Goal: Information Seeking & Learning: Learn about a topic

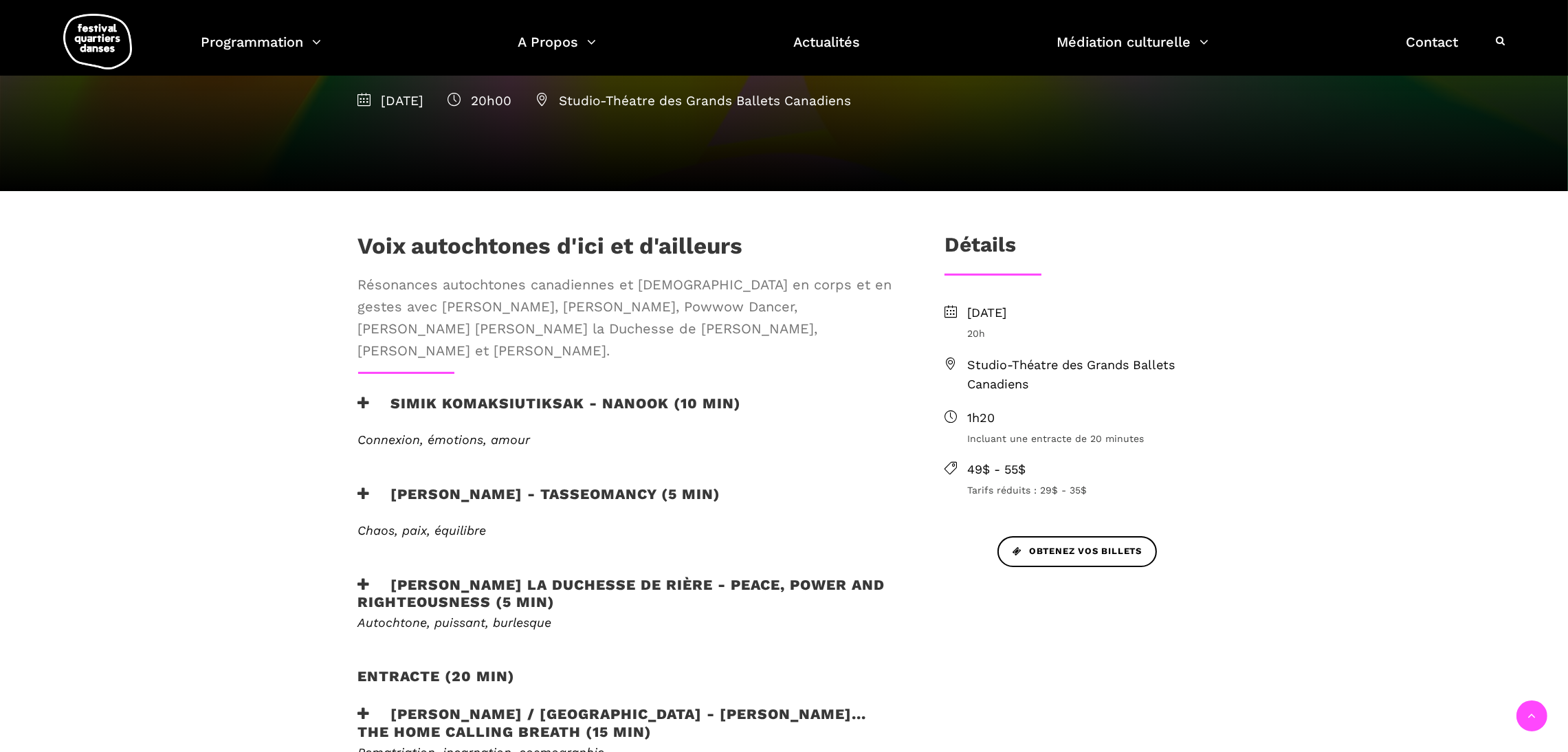
scroll to position [354, 0]
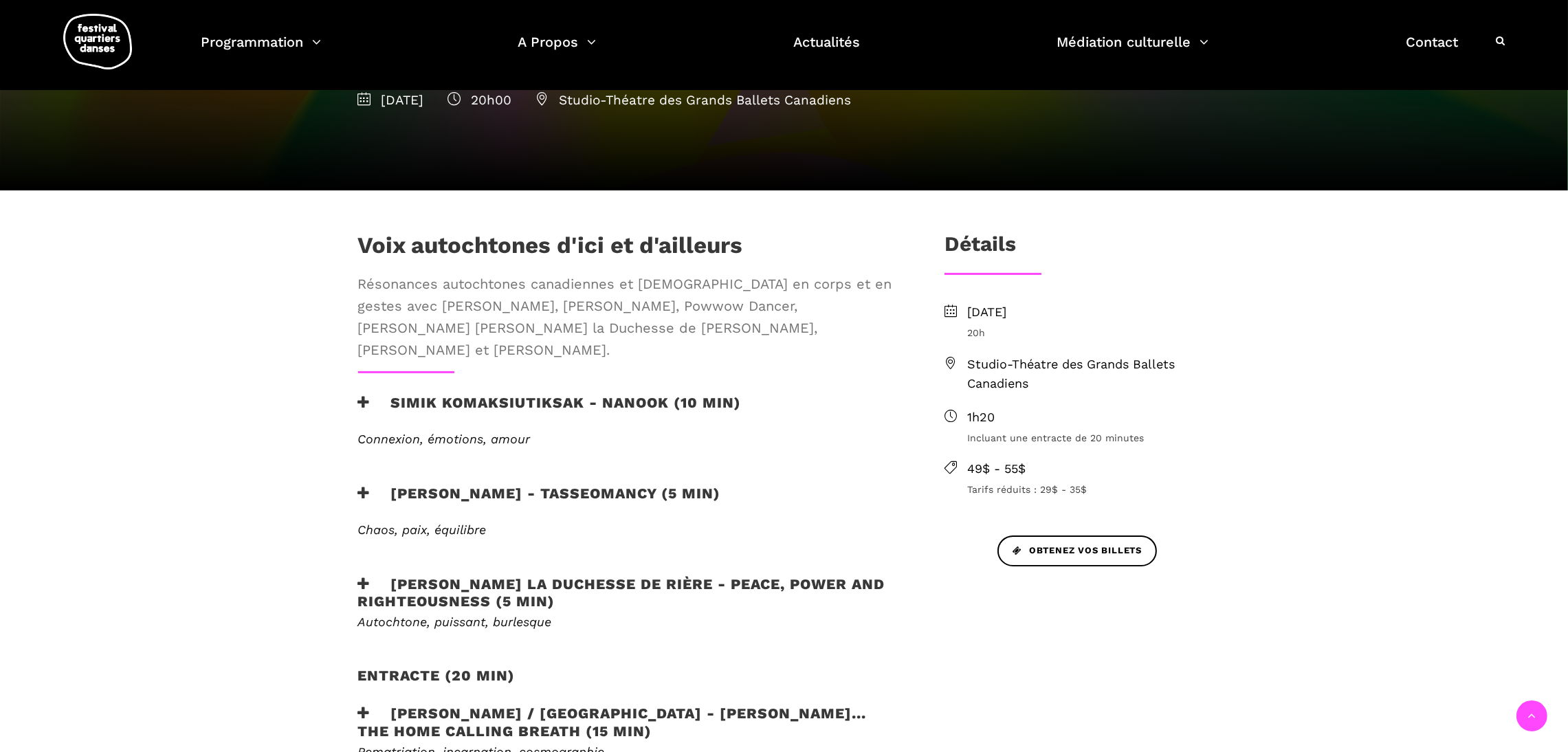
click at [600, 394] on h3 "Simik Komaksiutiksak - Nanook (10 min)" at bounding box center [550, 411] width 383 height 34
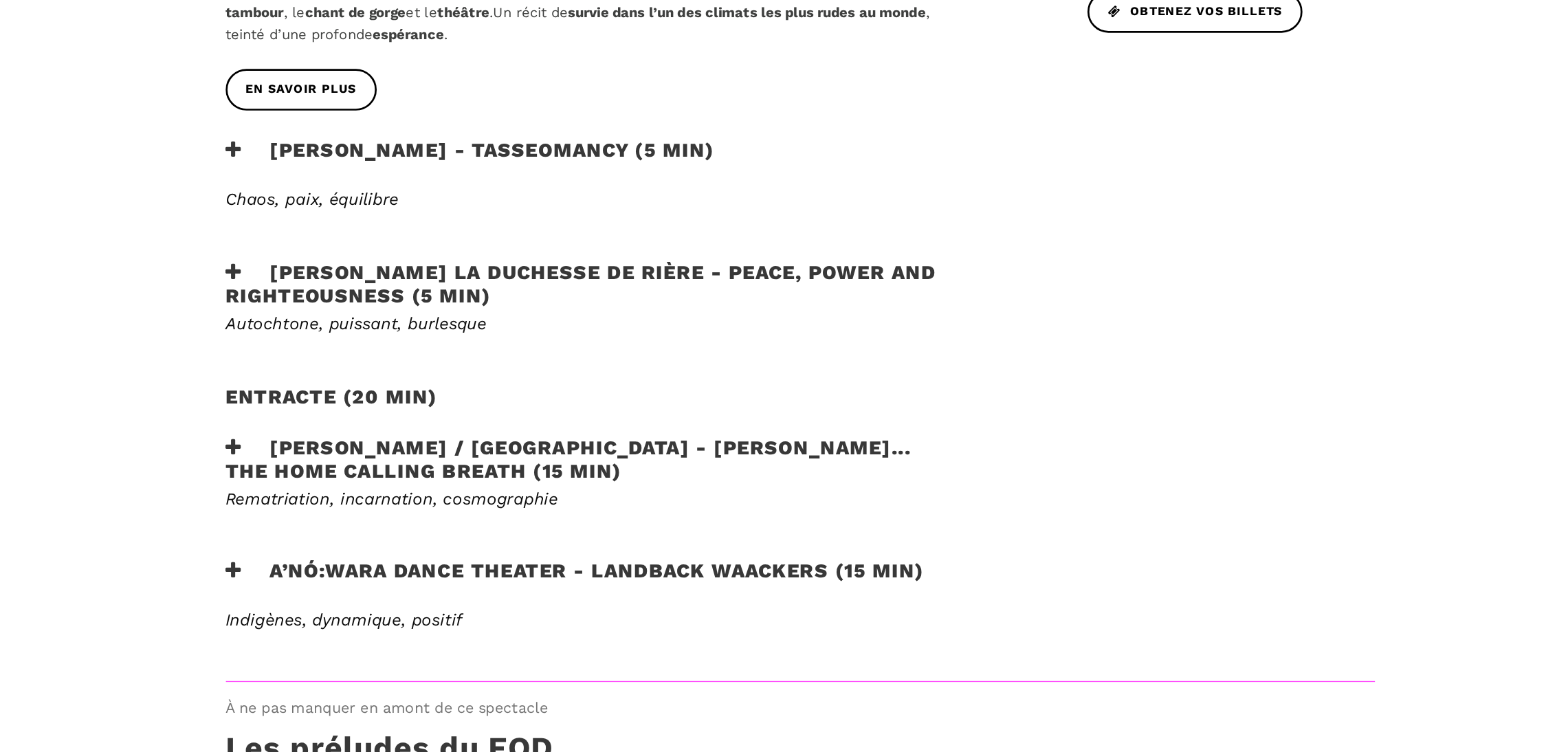
scroll to position [713, 0]
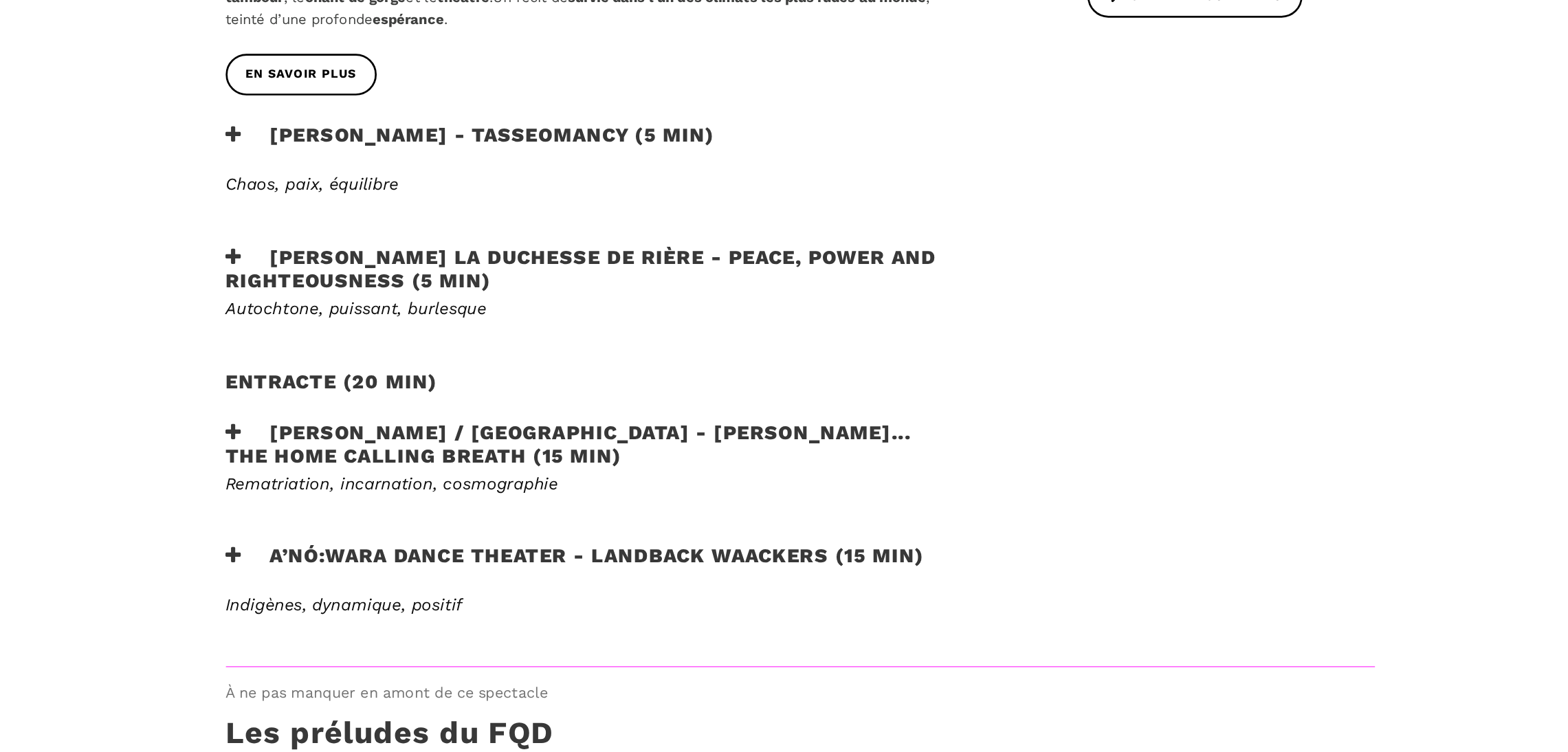
click at [588, 517] on div "Victoria Hunt / Australie - HAU KĀINGA... the home calling breath (15 min)" at bounding box center [630, 526] width 570 height 39
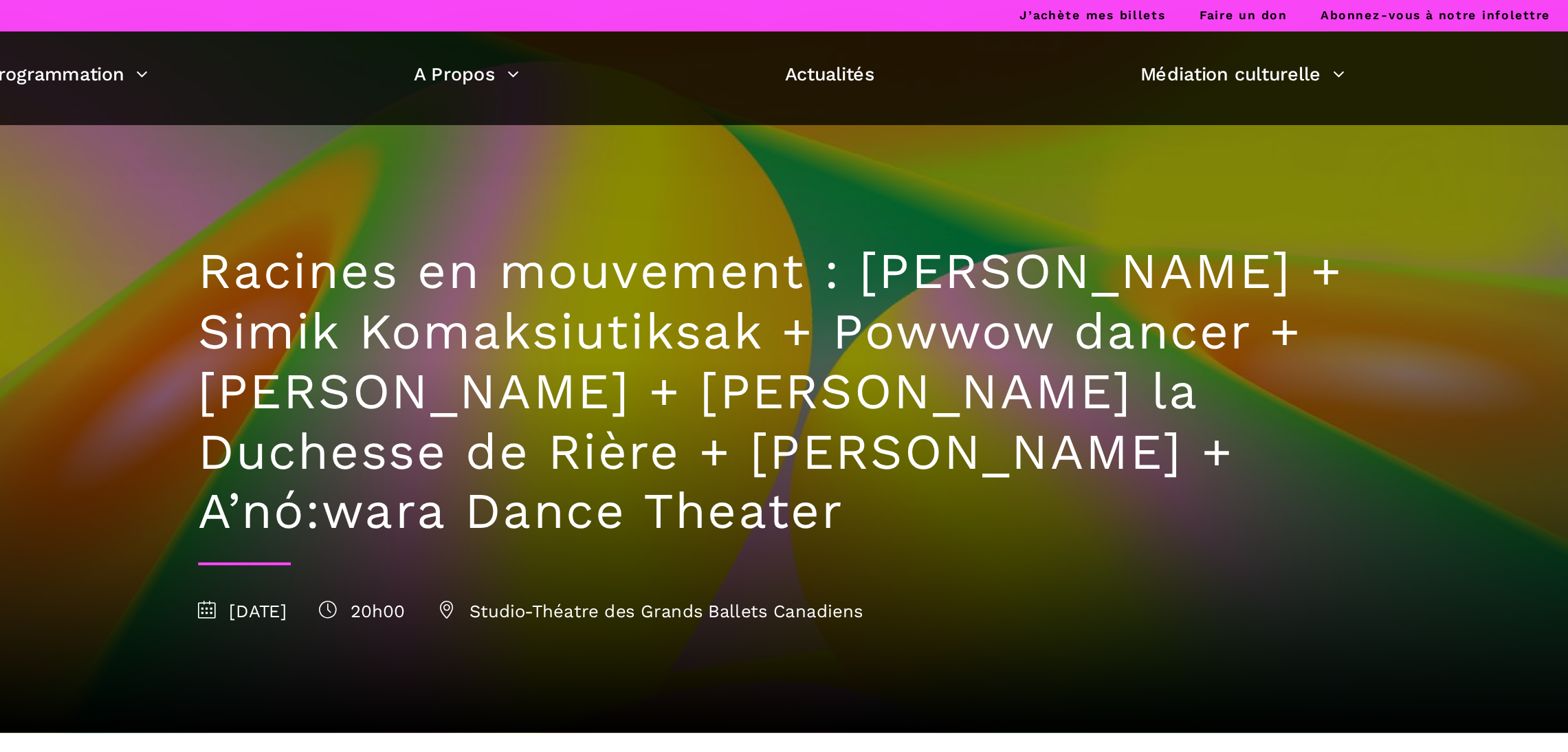
scroll to position [0, 0]
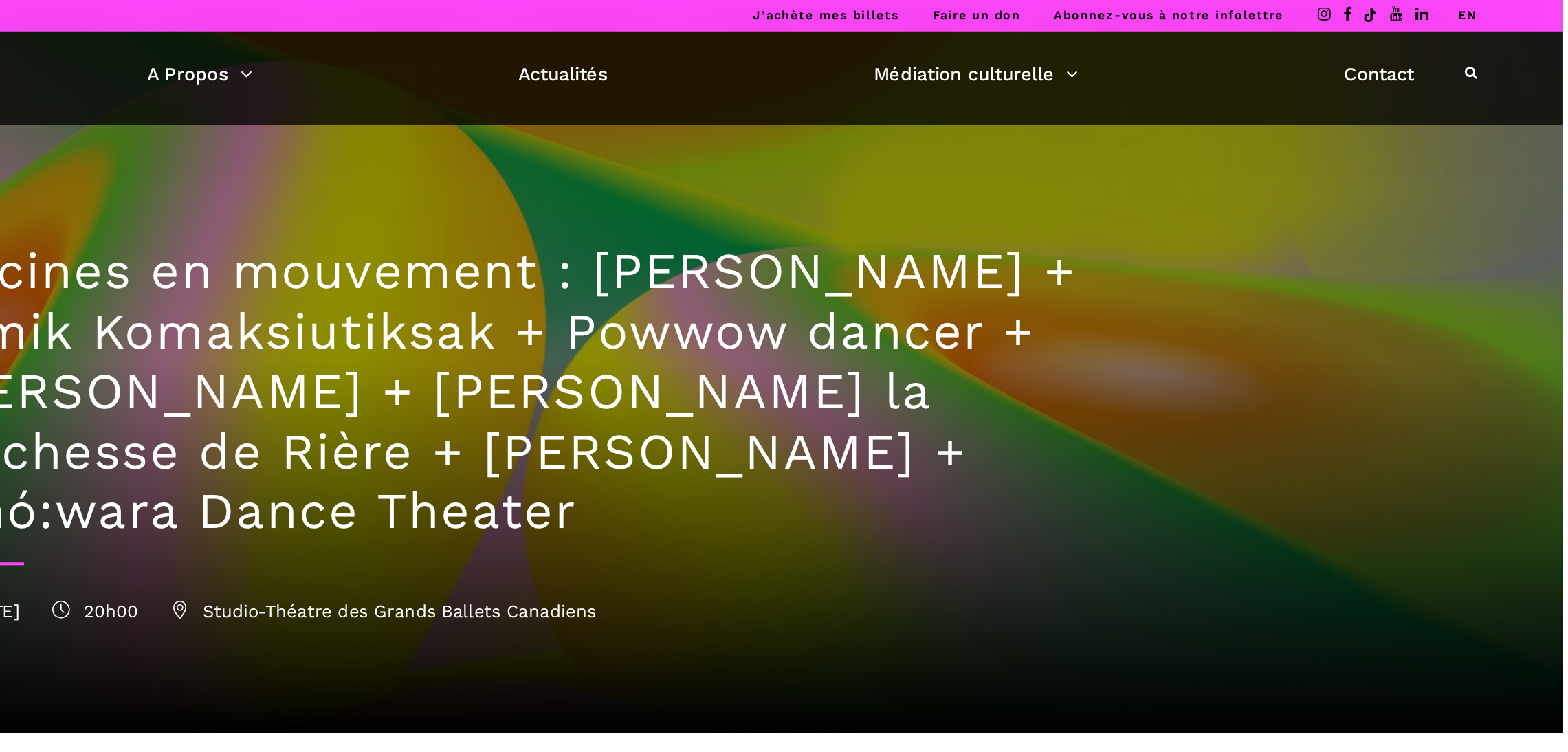
click at [1498, 6] on link "EN" at bounding box center [1497, 12] width 14 height 11
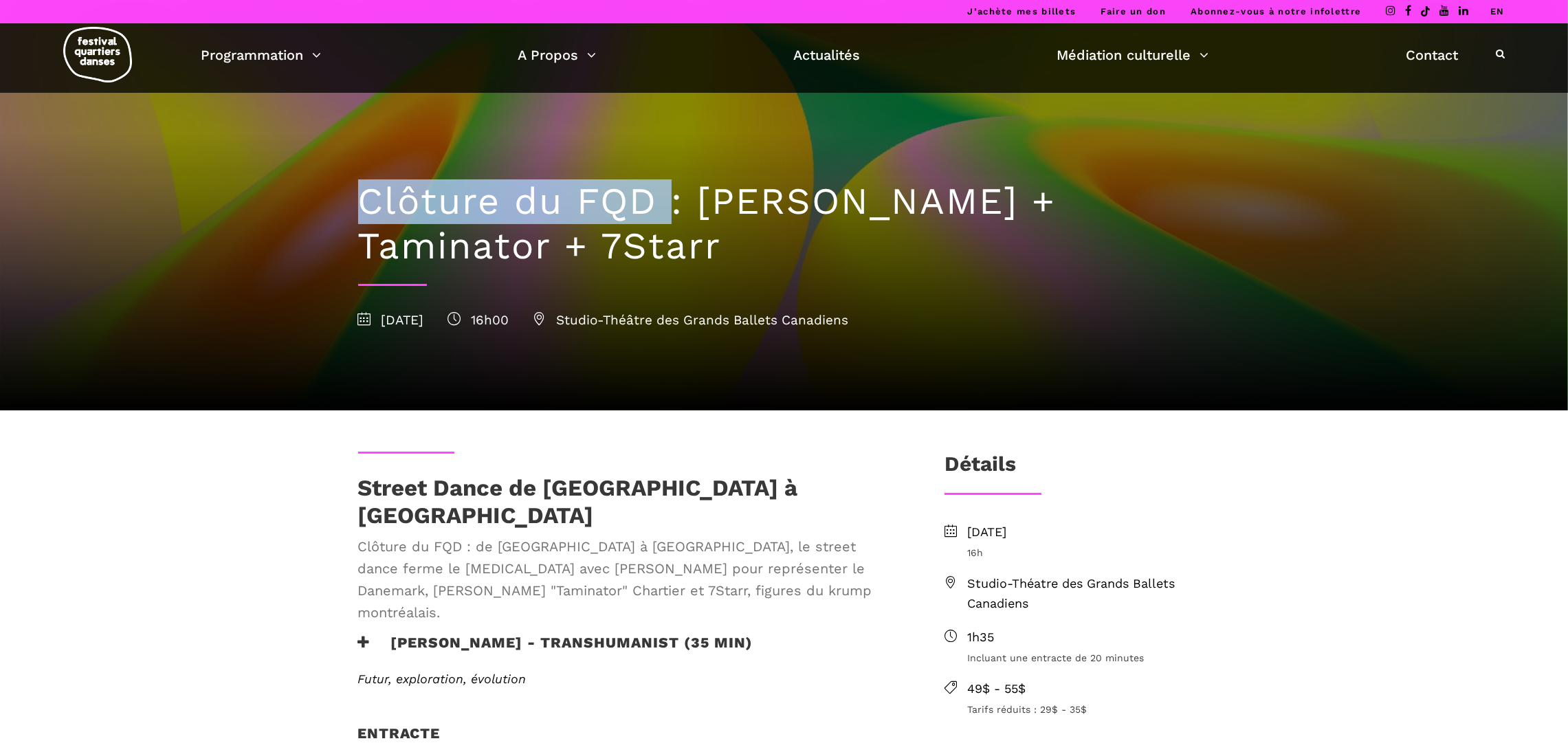
drag, startPoint x: 389, startPoint y: 193, endPoint x: 671, endPoint y: 198, distance: 282.0
click at [671, 198] on h1 "Clôture du FQD : Lene Boel + Taminator + 7Starr" at bounding box center [784, 224] width 853 height 90
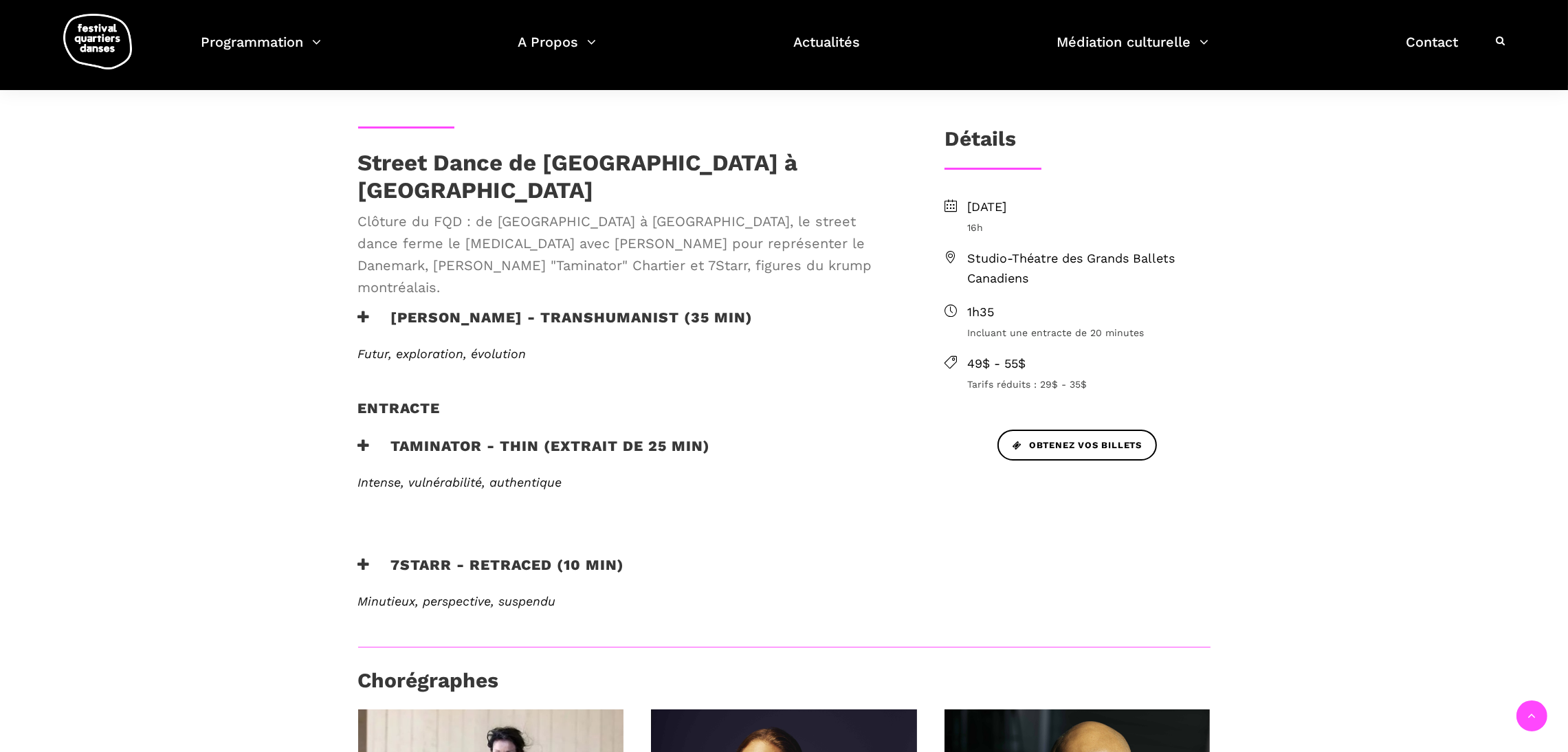
scroll to position [325, 0]
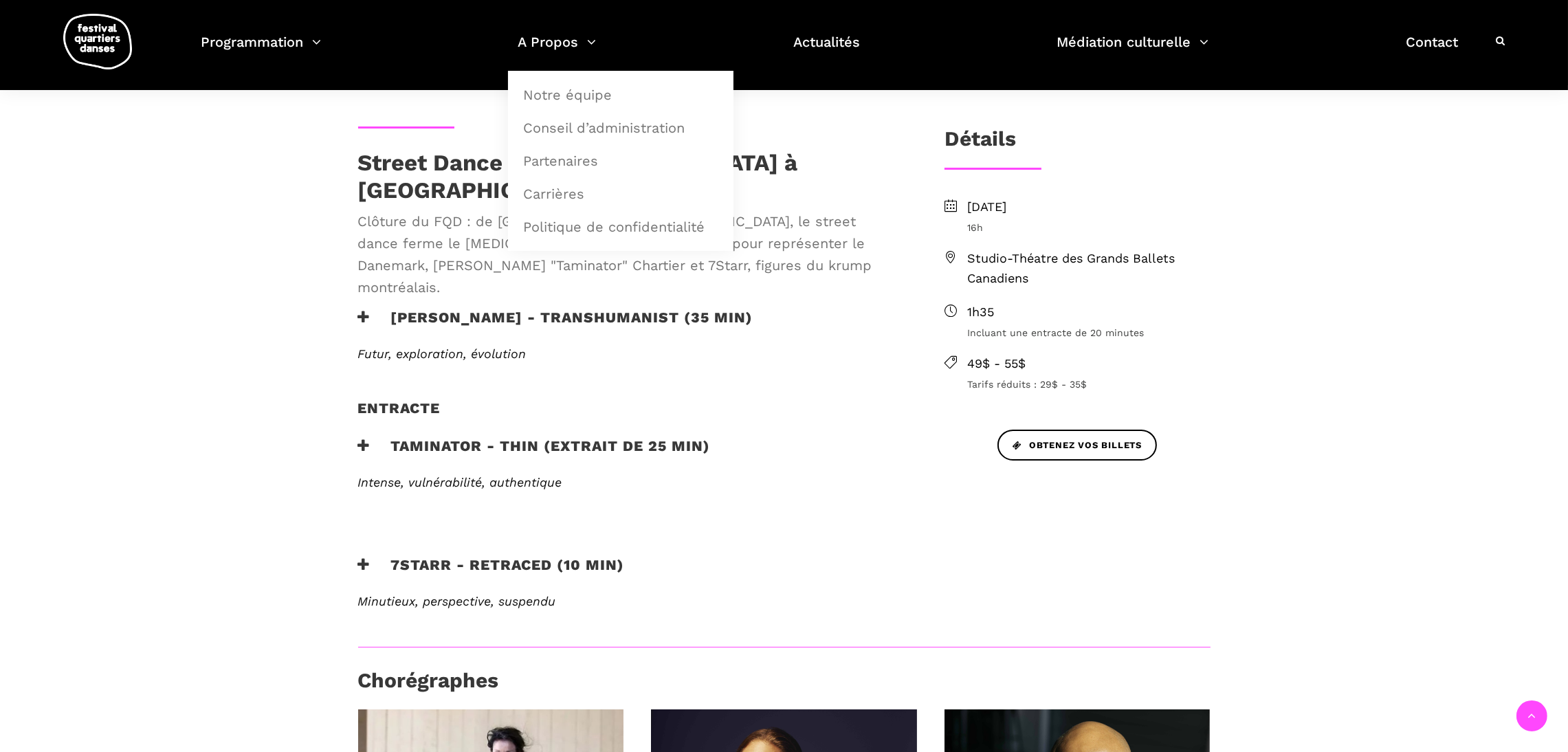
click at [423, 309] on h3 "Lene Boel - TRANSHUMANIST (35 min)" at bounding box center [555, 326] width 395 height 34
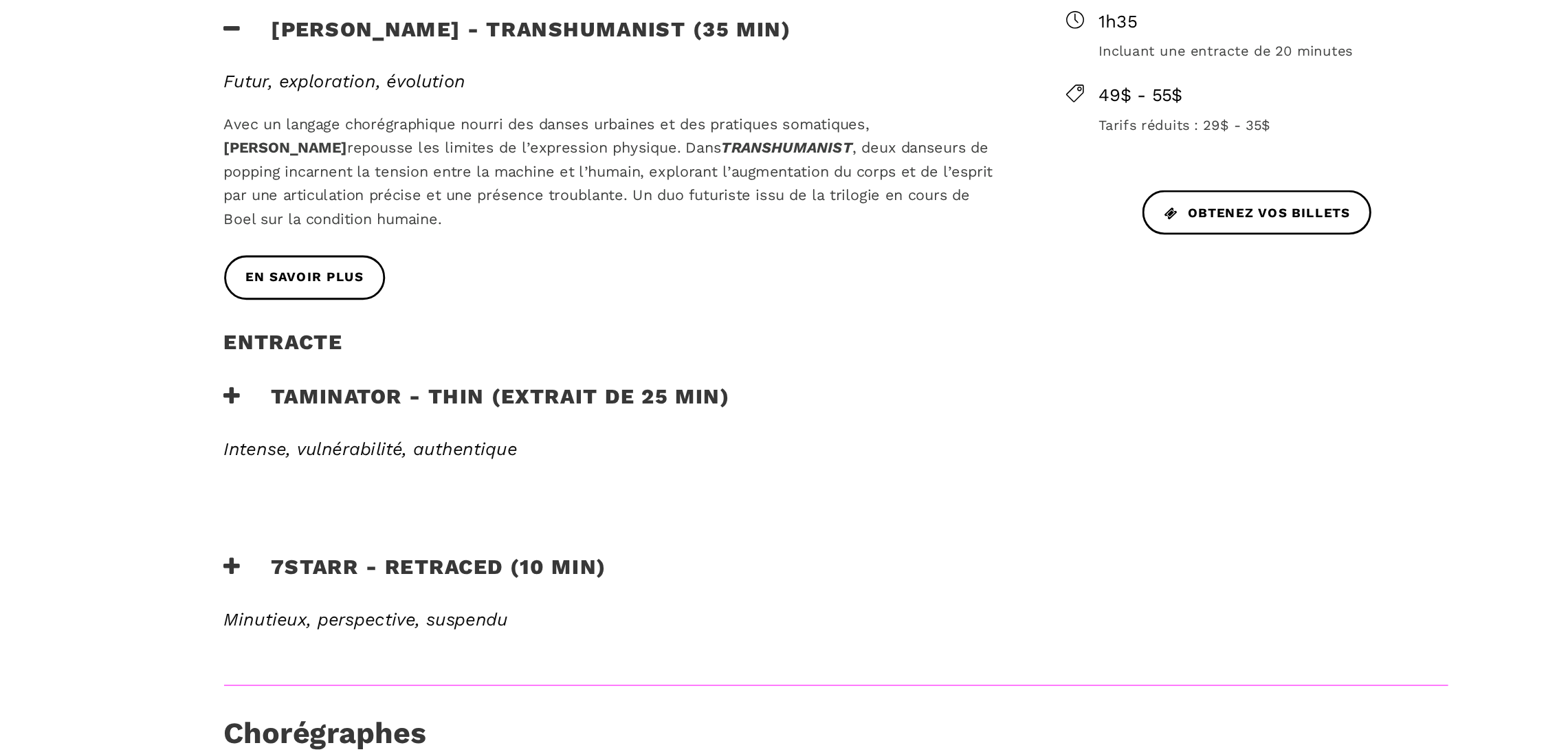
scroll to position [431, 0]
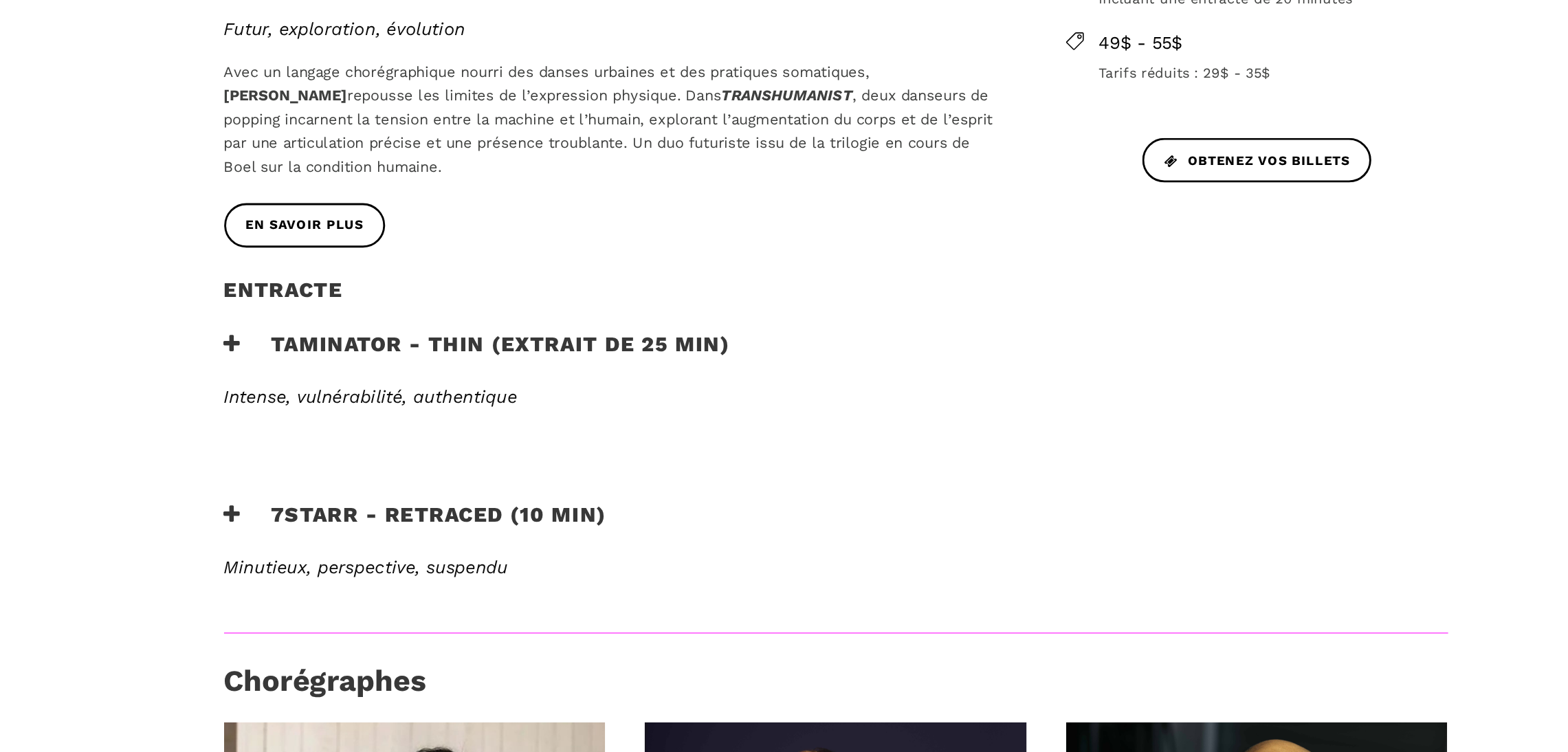
click at [566, 496] on h6 "Intense, vulnérabilité, authentique" at bounding box center [629, 503] width 542 height 15
click at [544, 458] on h3 "Taminator - Thin (extrait de 25 min)" at bounding box center [535, 475] width 353 height 34
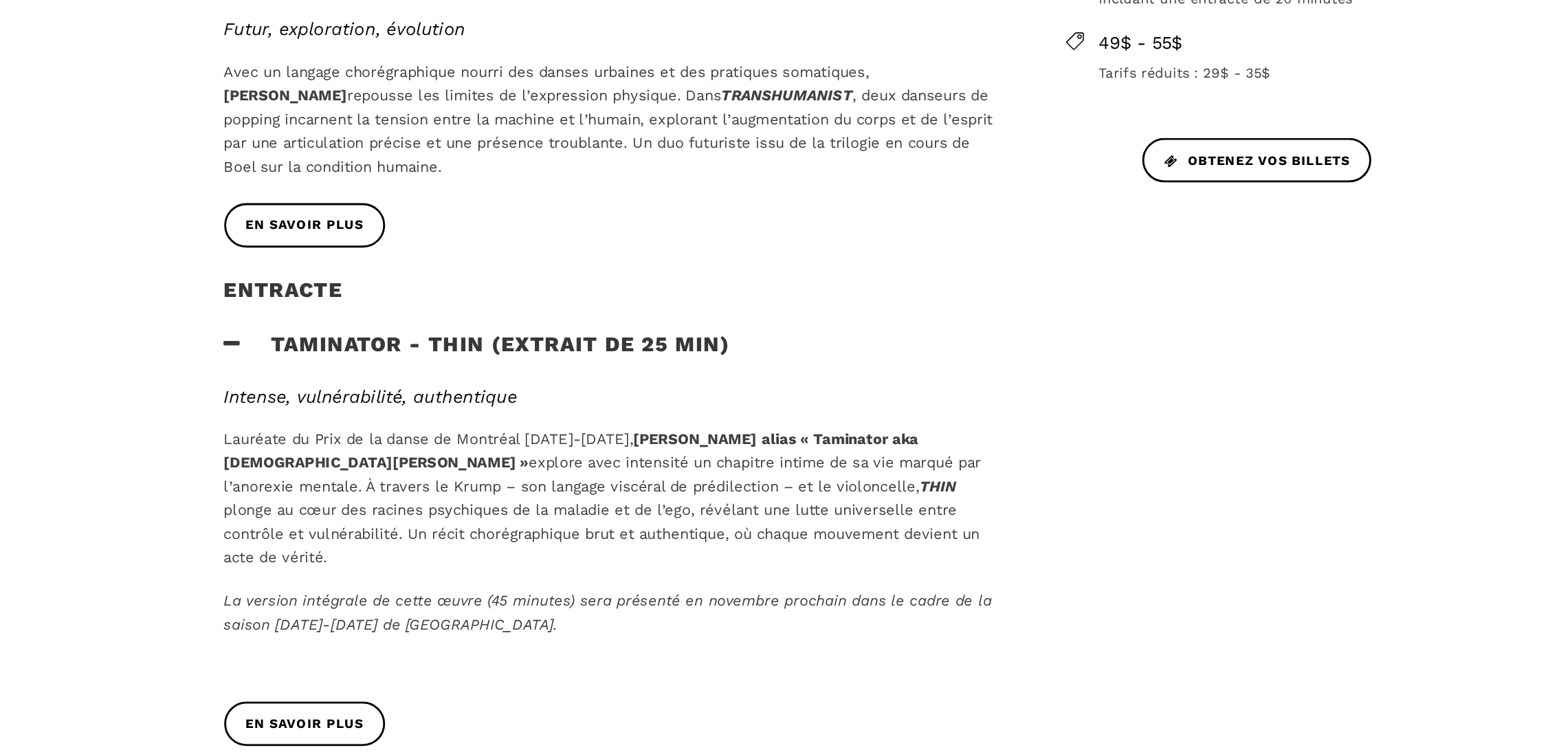
drag, startPoint x: 627, startPoint y: 486, endPoint x: 663, endPoint y: 491, distance: 36.3
click at [663, 525] on p "Lauréate du Prix de la danse de Montréal 2023-2024, Valérie Chartier alias « Ta…" at bounding box center [629, 574] width 542 height 99
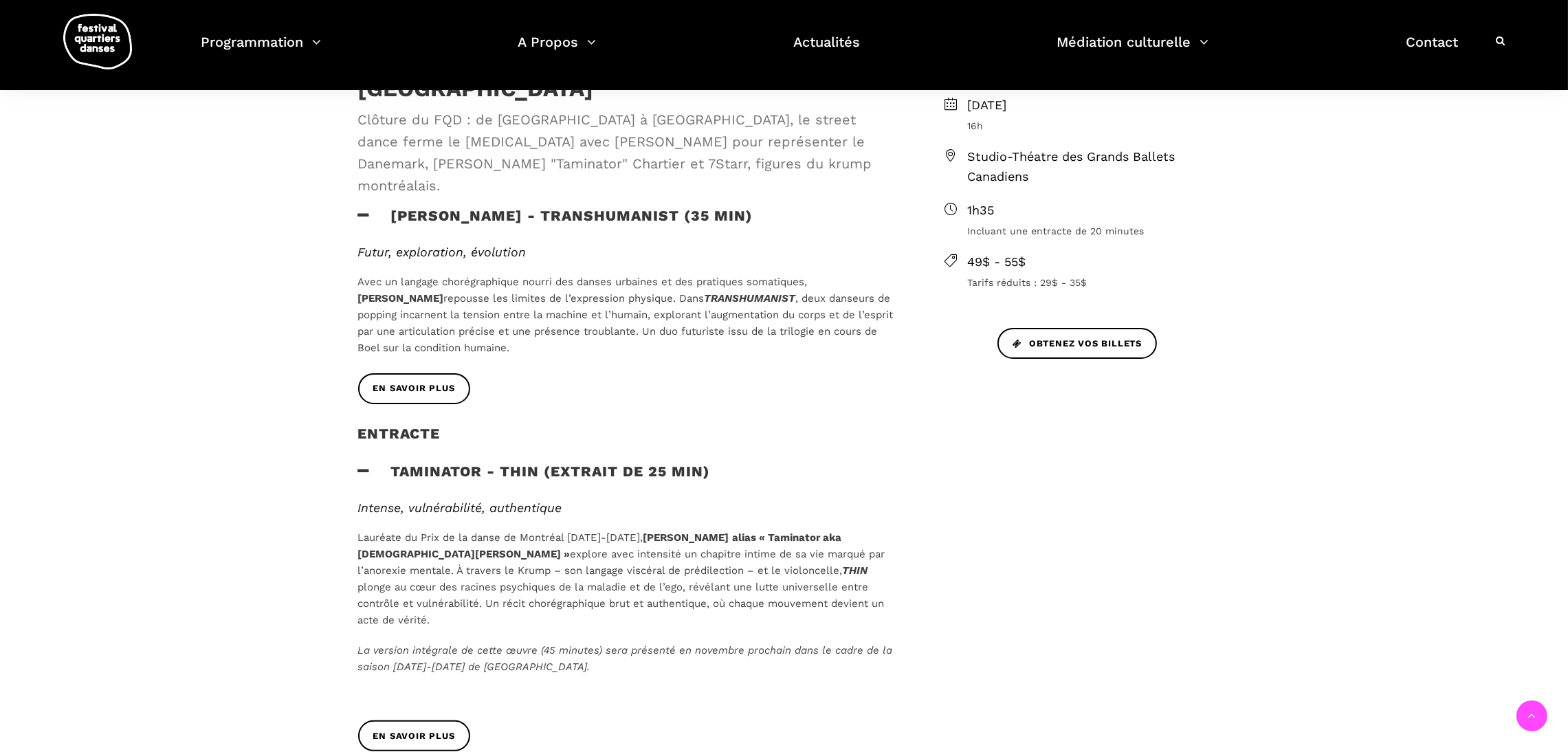
scroll to position [402, 0]
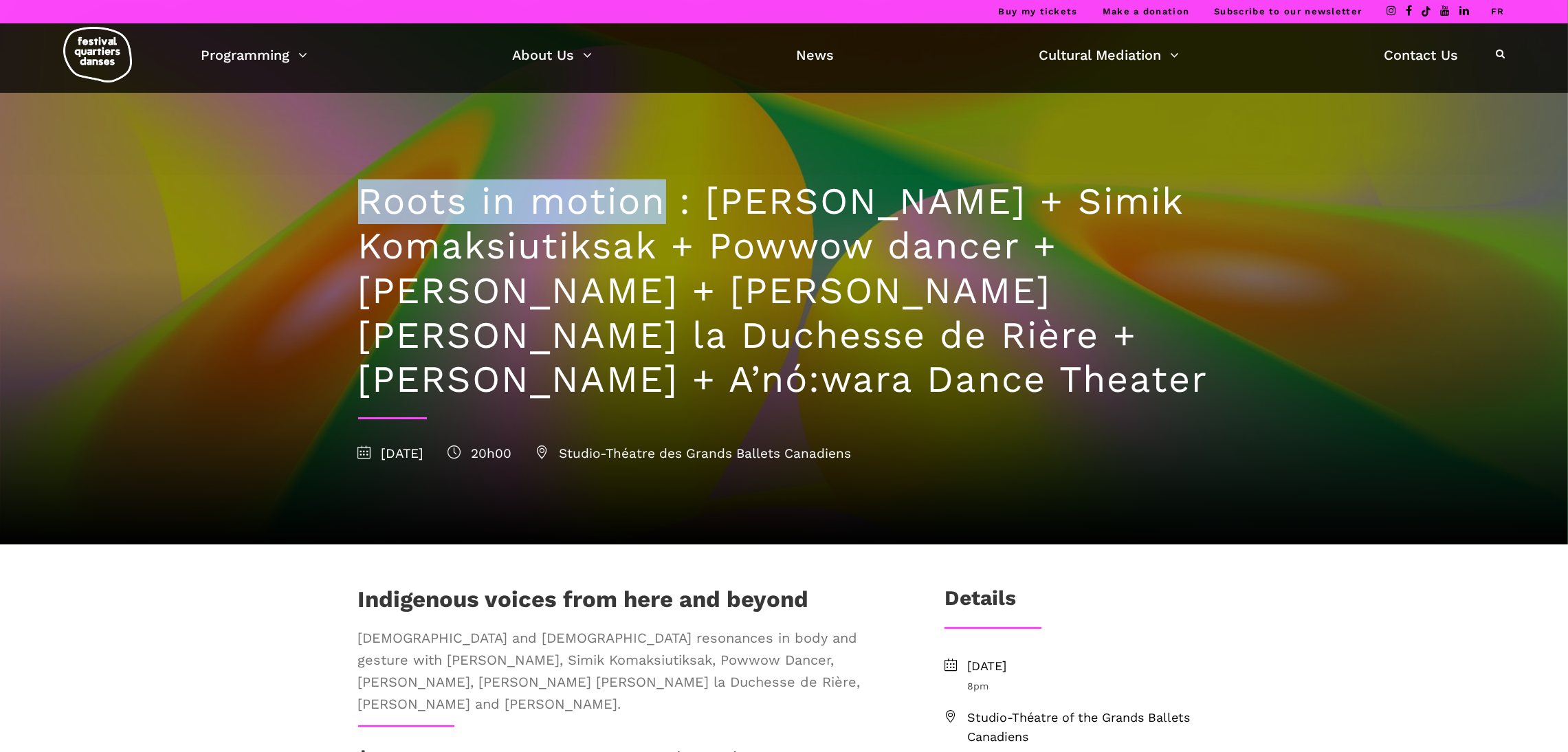
drag, startPoint x: 665, startPoint y: 198, endPoint x: 353, endPoint y: 201, distance: 312.0
click at [353, 201] on div "Roots in motion : [PERSON_NAME] + Simik Komaksiutiksak + Powwow dancer + [PERSO…" at bounding box center [784, 319] width 880 height 451
copy h1 "Roots in motion"
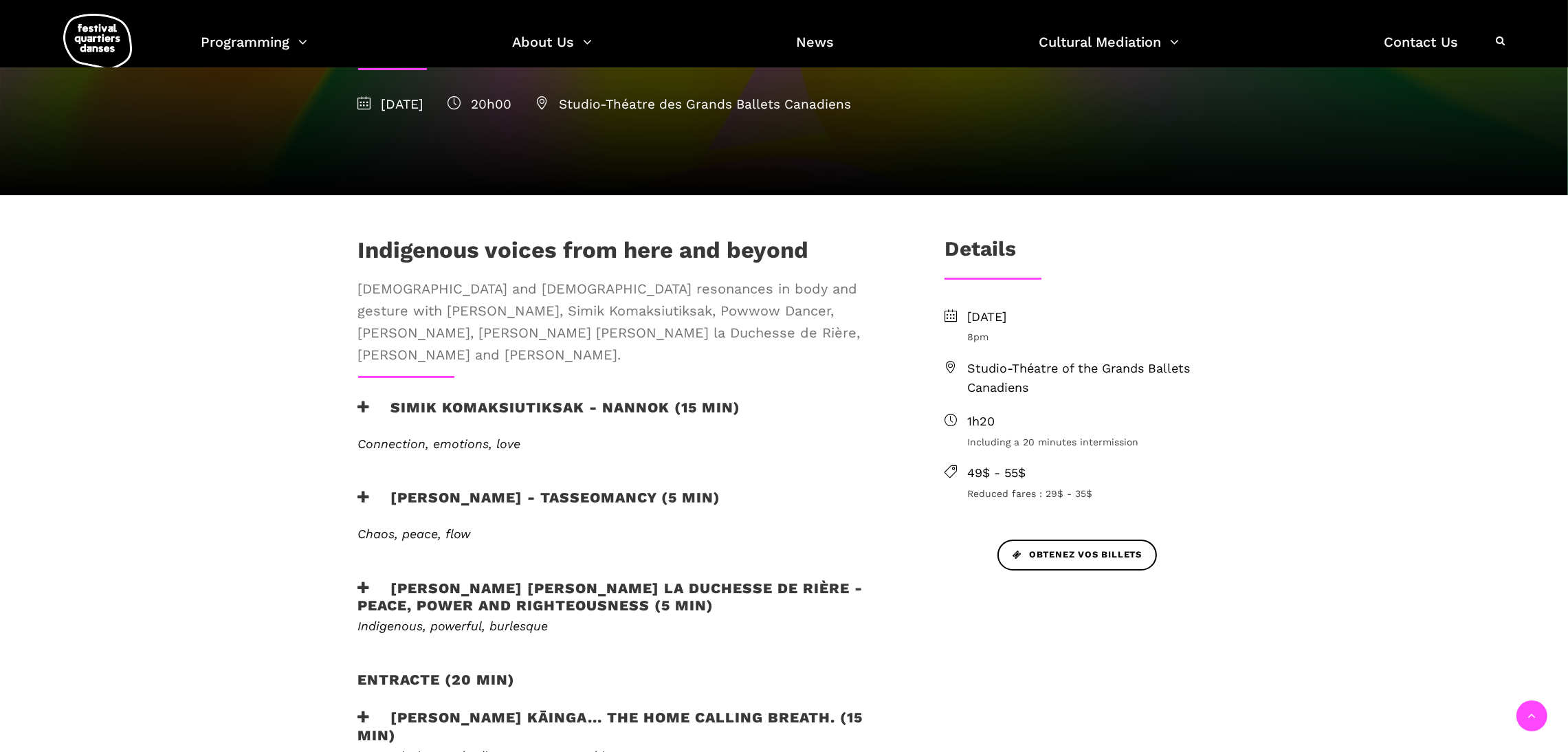
scroll to position [357, 0]
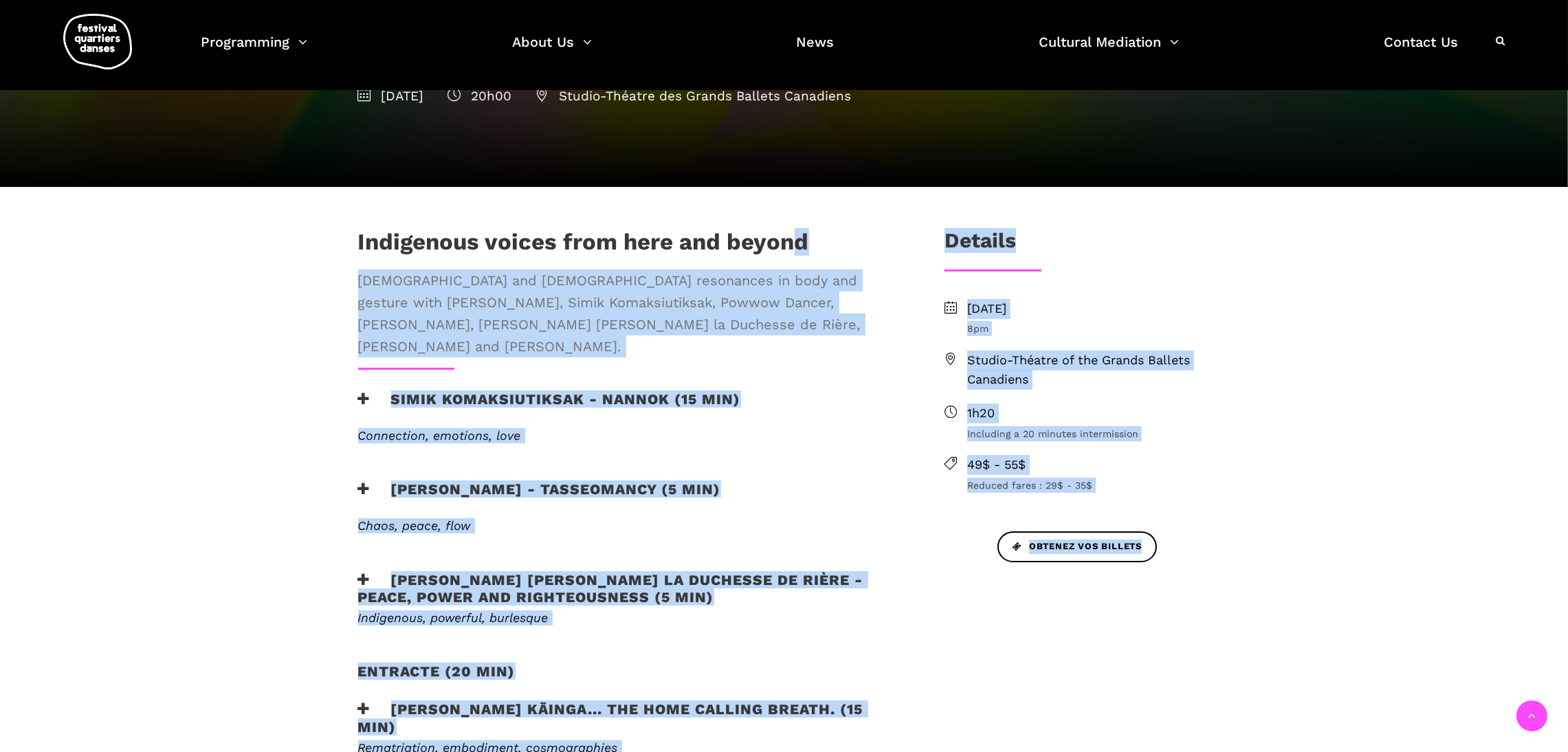
drag, startPoint x: 308, startPoint y: 237, endPoint x: 793, endPoint y: 235, distance: 485.0
click at [793, 235] on h1 "Indigenous voices from here and beyond" at bounding box center [584, 245] width 451 height 34
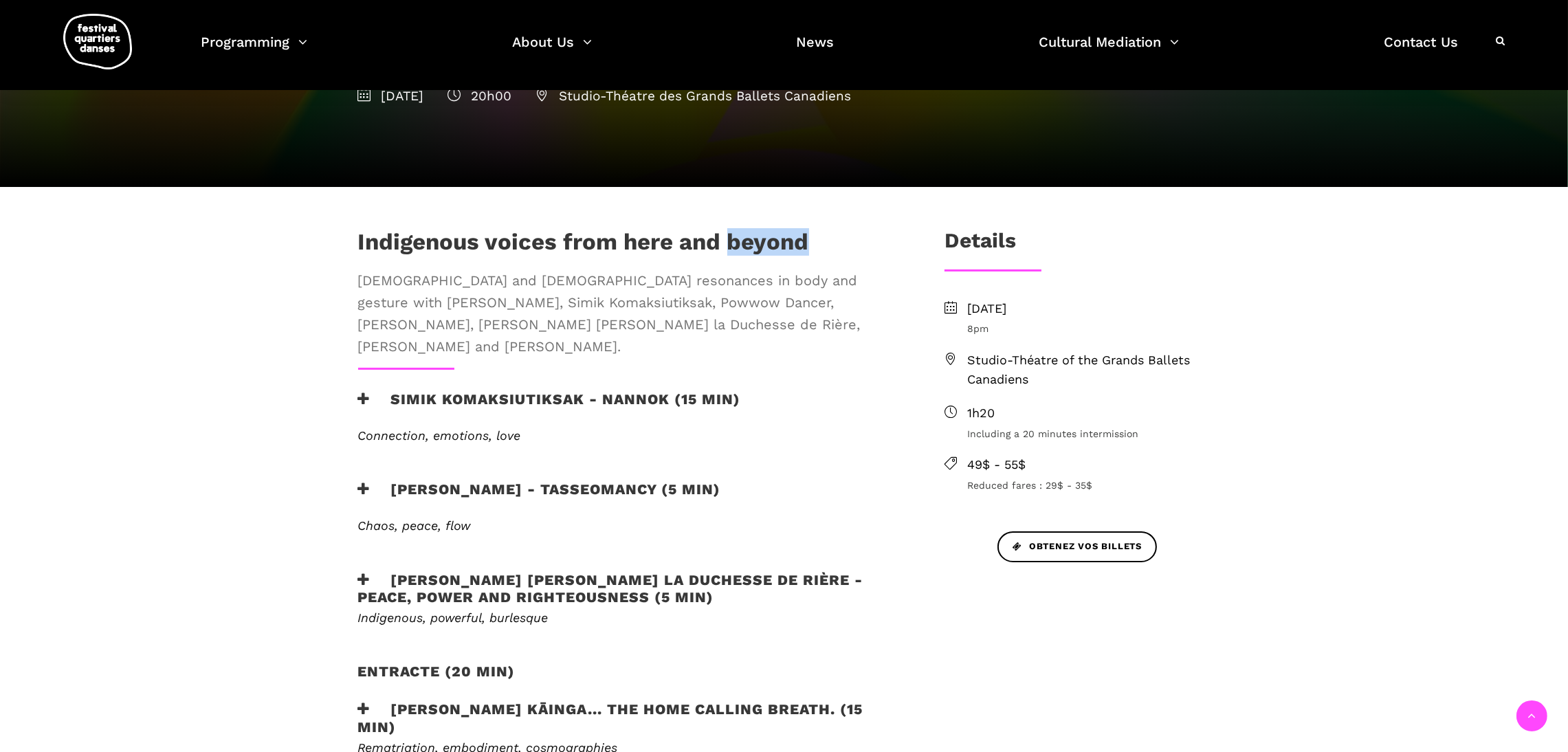
click at [793, 235] on h1 "Indigenous voices from here and beyond" at bounding box center [584, 245] width 451 height 34
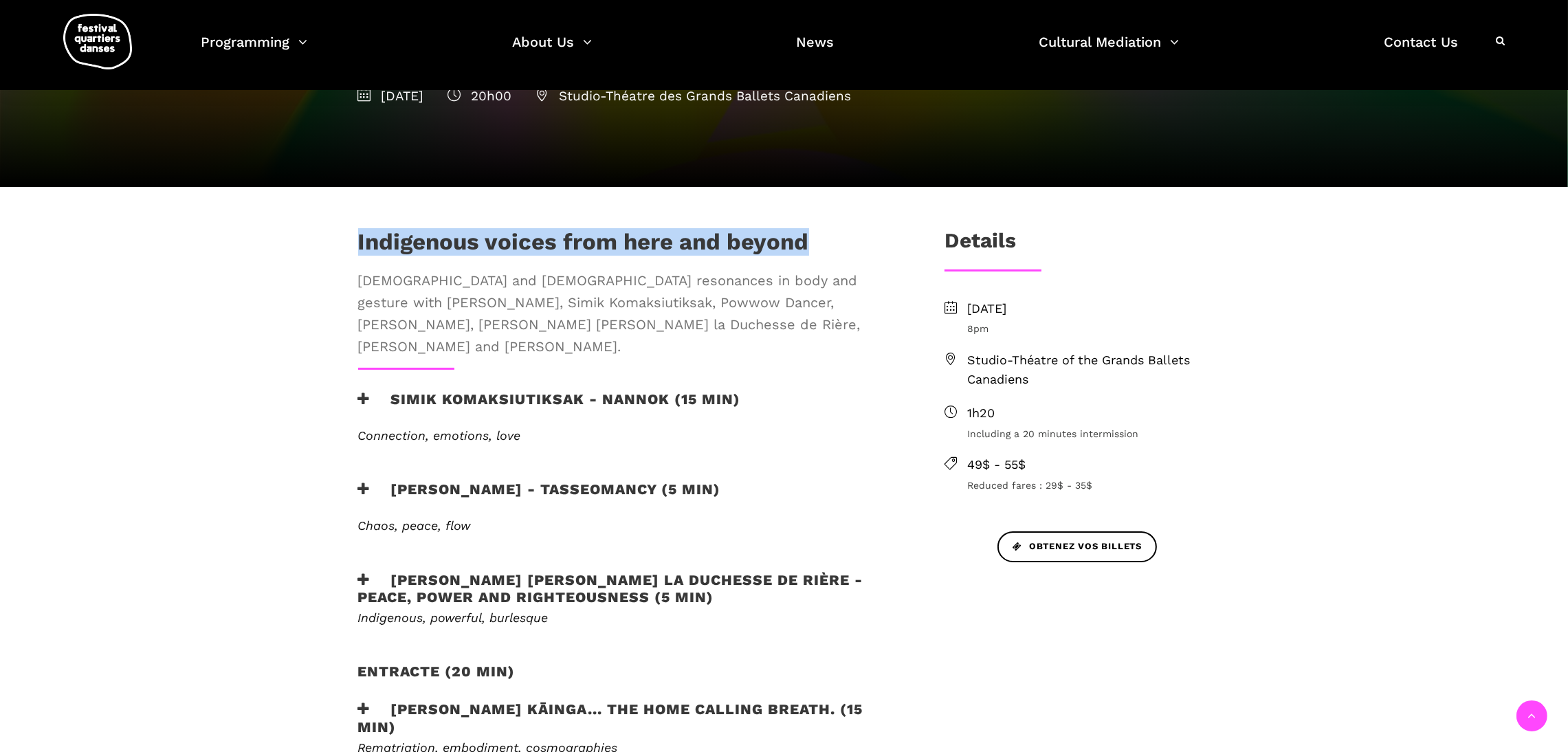
click at [793, 235] on h1 "Indigenous voices from here and beyond" at bounding box center [584, 245] width 451 height 34
